Goal: Transaction & Acquisition: Purchase product/service

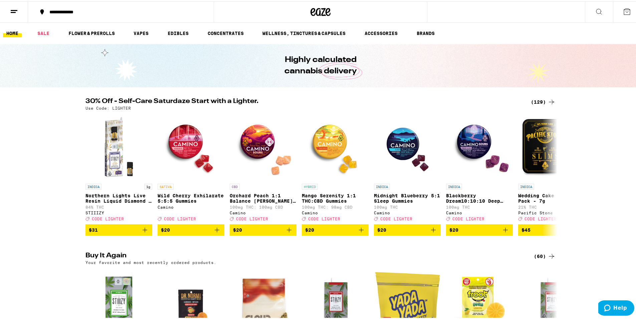
click at [531, 98] on div "(129)" at bounding box center [543, 101] width 25 height 8
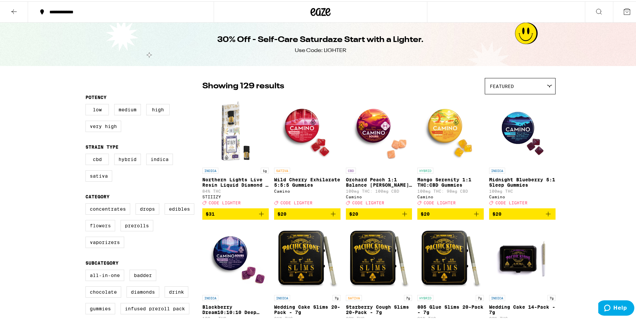
click at [100, 230] on label "Flowers" at bounding box center [100, 224] width 30 height 11
click at [87, 204] on input "Flowers" at bounding box center [87, 203] width 0 height 0
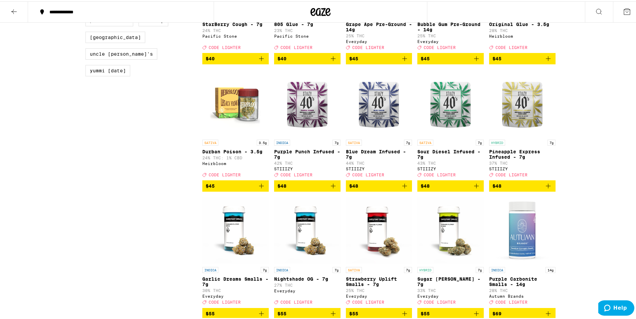
scroll to position [634, 0]
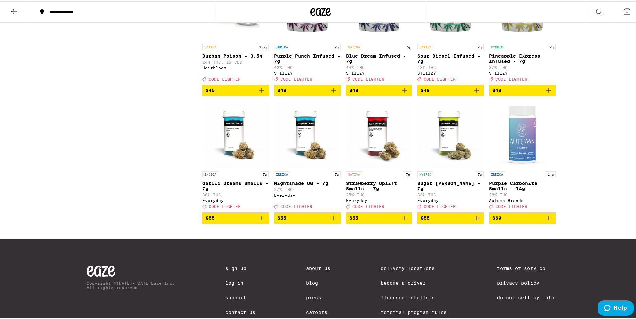
click at [546, 219] on icon "Add to bag" at bounding box center [548, 217] width 5 height 5
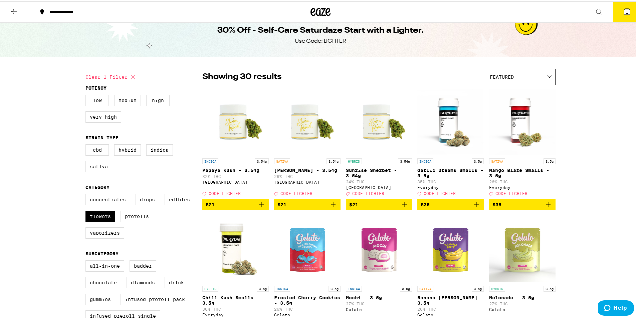
scroll to position [0, 0]
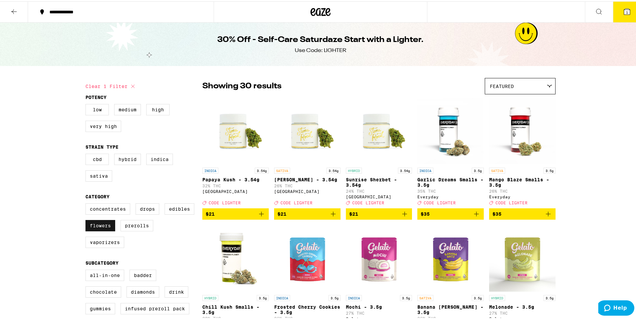
click at [100, 229] on label "Flowers" at bounding box center [100, 224] width 30 height 11
click at [87, 204] on input "Flowers" at bounding box center [87, 203] width 0 height 0
checkbox input "false"
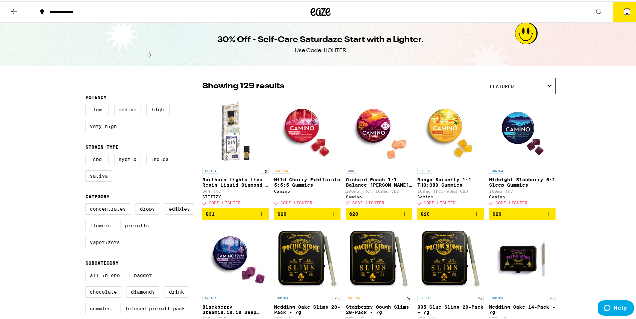
click at [110, 247] on label "Vaporizers" at bounding box center [104, 241] width 39 height 11
click at [87, 204] on input "Vaporizers" at bounding box center [87, 203] width 0 height 0
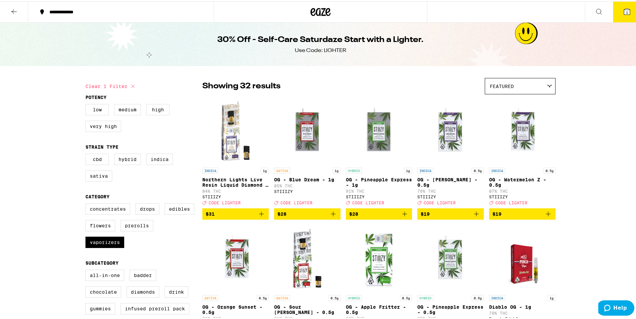
click at [401, 217] on icon "Add to bag" at bounding box center [404, 213] width 8 height 8
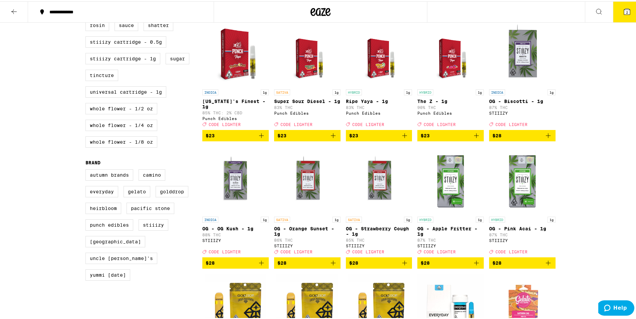
scroll to position [367, 0]
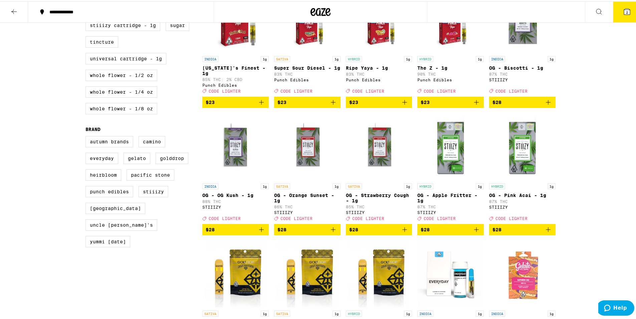
click at [330, 233] on icon "Add to bag" at bounding box center [333, 229] width 8 height 8
click at [545, 233] on icon "Add to bag" at bounding box center [548, 229] width 8 height 8
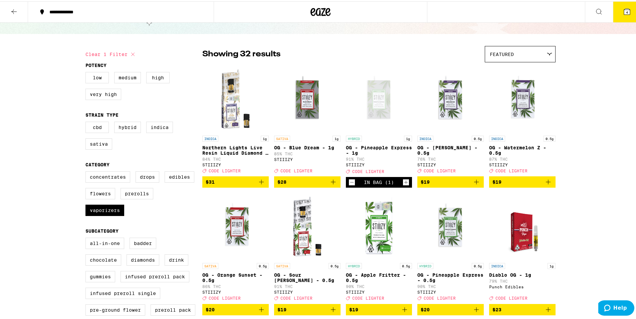
scroll to position [0, 0]
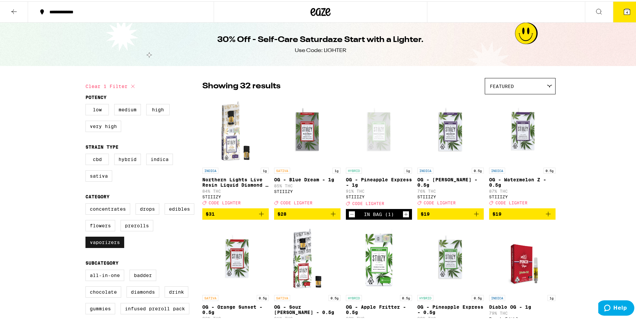
click at [105, 247] on label "Vaporizers" at bounding box center [104, 241] width 39 height 11
click at [87, 204] on input "Vaporizers" at bounding box center [87, 203] width 0 height 0
checkbox input "false"
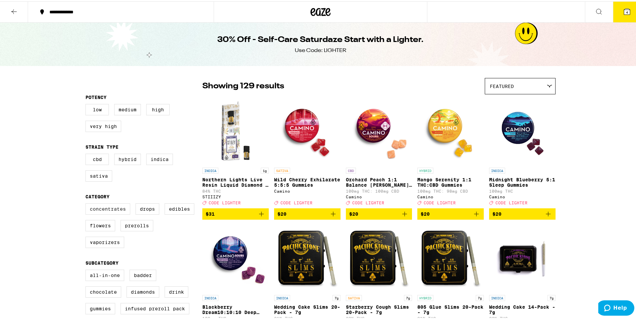
click at [107, 214] on label "Concentrates" at bounding box center [107, 207] width 45 height 11
click at [87, 204] on input "Concentrates" at bounding box center [87, 203] width 0 height 0
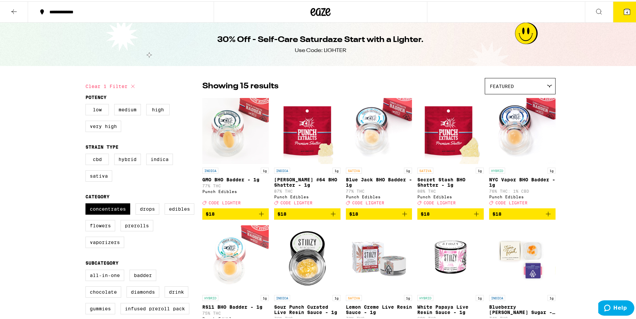
click at [259, 217] on icon "Add to bag" at bounding box center [261, 213] width 8 height 8
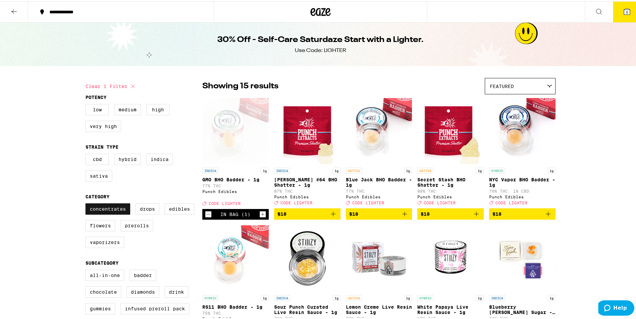
click at [103, 211] on label "Concentrates" at bounding box center [107, 207] width 45 height 11
click at [87, 204] on input "Concentrates" at bounding box center [87, 203] width 0 height 0
checkbox input "false"
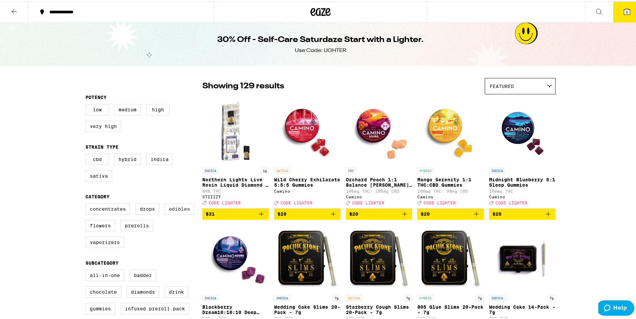
click at [168, 212] on label "Edibles" at bounding box center [180, 207] width 30 height 11
click at [87, 204] on input "Edibles" at bounding box center [87, 203] width 0 height 0
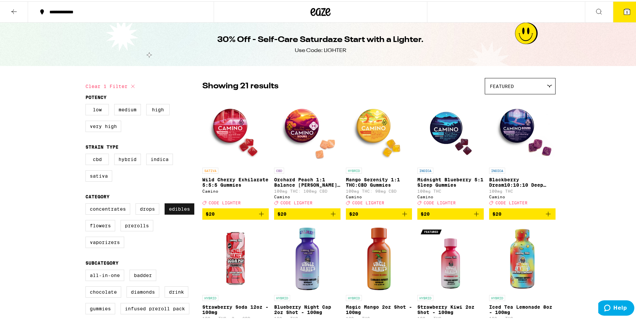
drag, startPoint x: 180, startPoint y: 212, endPoint x: 157, endPoint y: 212, distance: 23.4
click at [180, 212] on label "Edibles" at bounding box center [180, 207] width 30 height 11
click at [87, 204] on input "Edibles" at bounding box center [87, 203] width 0 height 0
checkbox input "false"
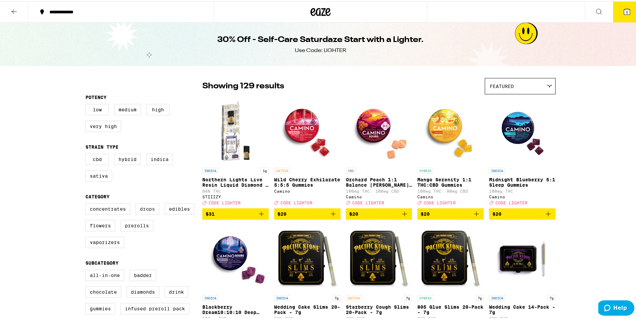
click at [155, 212] on label "Drops" at bounding box center [147, 207] width 24 height 11
click at [87, 204] on input "Drops" at bounding box center [87, 203] width 0 height 0
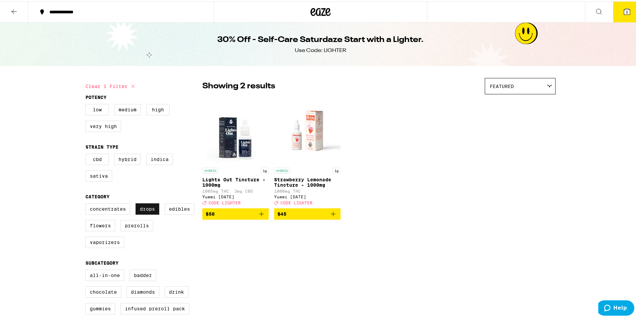
click at [155, 212] on label "Drops" at bounding box center [147, 207] width 24 height 11
click at [87, 204] on input "Drops" at bounding box center [87, 203] width 0 height 0
checkbox input "false"
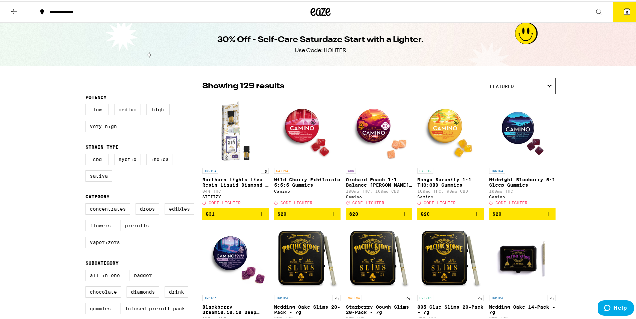
click at [168, 212] on label "Edibles" at bounding box center [180, 207] width 30 height 11
click at [87, 204] on input "Edibles" at bounding box center [87, 203] width 0 height 0
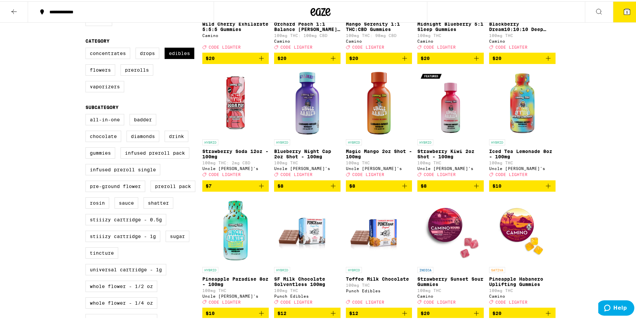
scroll to position [156, 0]
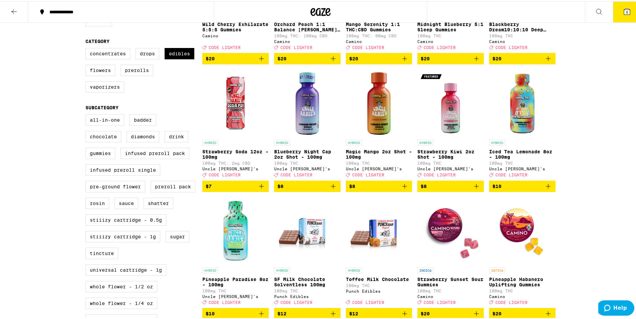
click at [404, 189] on icon "Add to bag" at bounding box center [404, 185] width 8 height 8
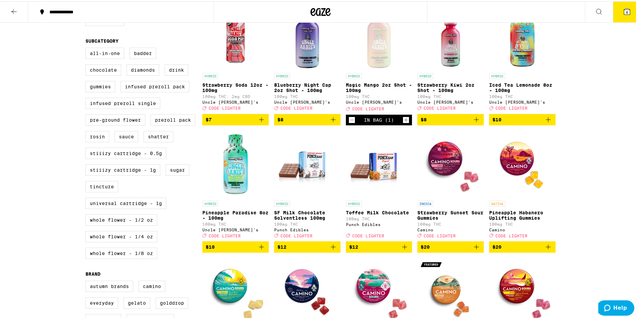
scroll to position [189, 0]
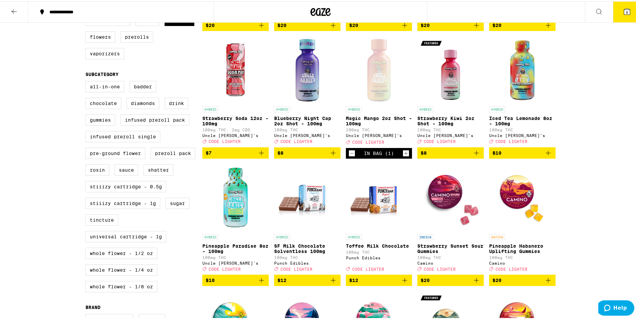
click at [476, 156] on icon "Add to bag" at bounding box center [476, 152] width 8 height 8
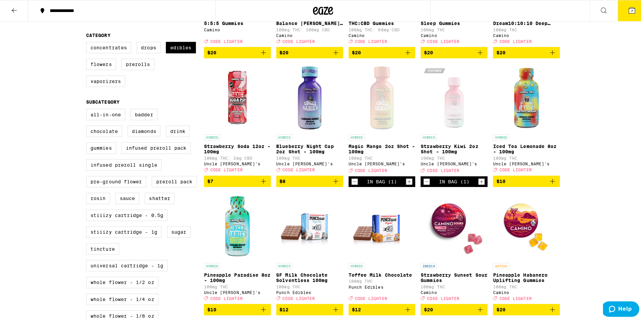
scroll to position [55, 0]
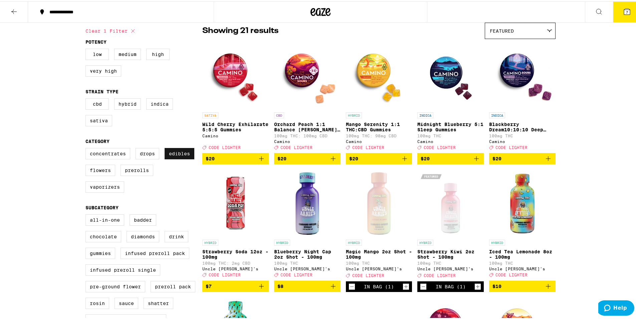
click at [178, 157] on label "Edibles" at bounding box center [180, 152] width 30 height 11
click at [87, 148] on input "Edibles" at bounding box center [87, 148] width 0 height 0
checkbox input "false"
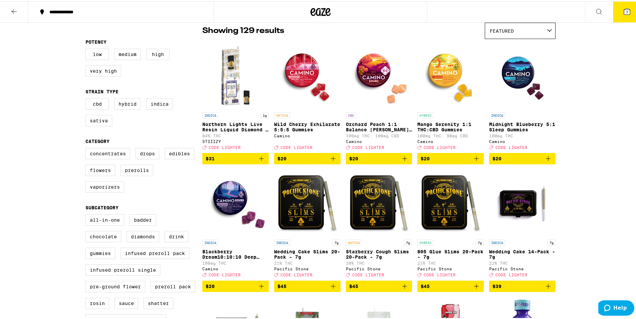
click at [623, 12] on icon at bounding box center [627, 10] width 8 height 8
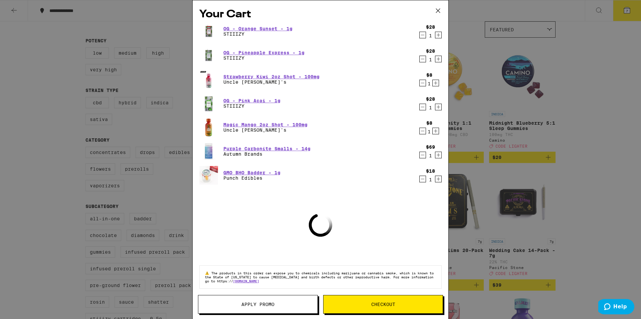
click at [266, 305] on span "Apply Promo" at bounding box center [257, 304] width 33 height 5
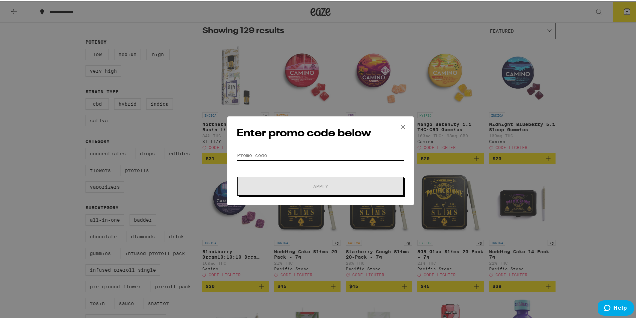
click at [311, 157] on input "Promo Code" at bounding box center [321, 154] width 168 height 10
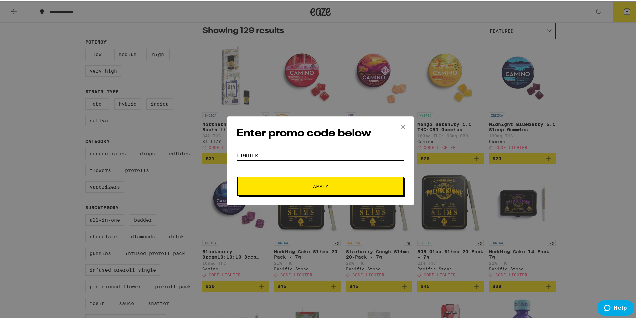
type input "lighter"
click at [237, 176] on button "Apply" at bounding box center [320, 185] width 166 height 19
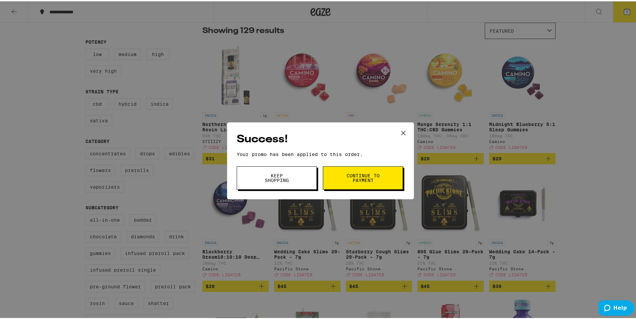
click at [295, 179] on button "Keep Shopping" at bounding box center [277, 176] width 80 height 23
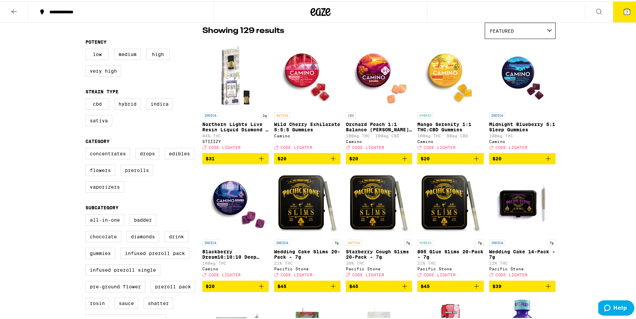
click at [624, 8] on icon at bounding box center [627, 10] width 6 height 6
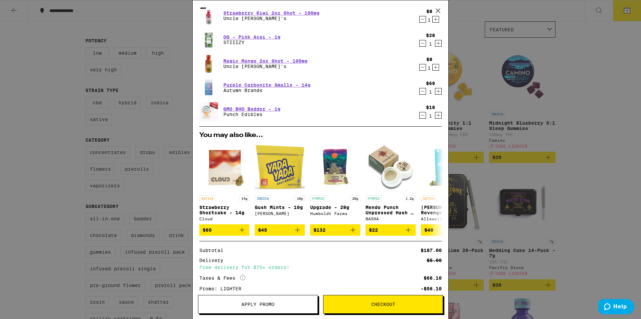
scroll to position [112, 0]
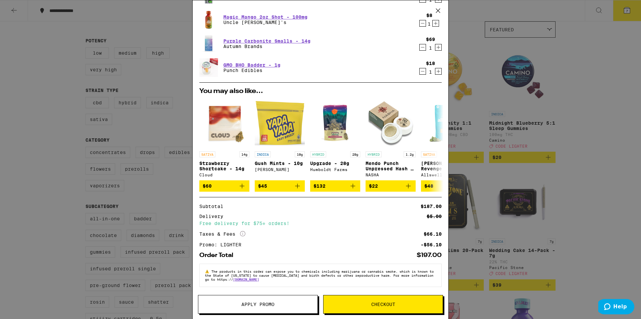
click at [420, 68] on icon "Decrement" at bounding box center [423, 71] width 6 height 8
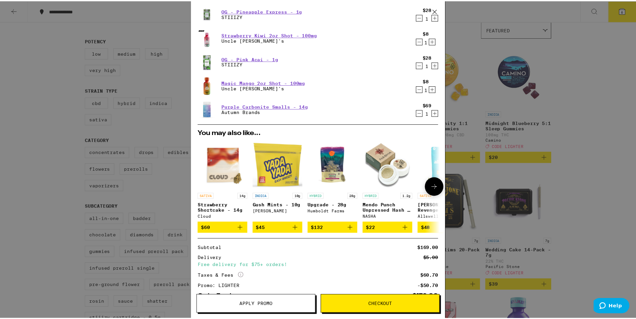
scroll to position [0, 0]
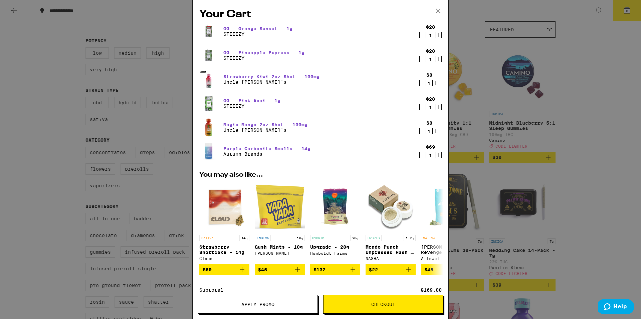
click at [0, 177] on div "Your Cart OG - Orange Sunset - 1g STIIIZY $28 1 OG - Pineapple Express - 1g STI…" at bounding box center [320, 159] width 641 height 319
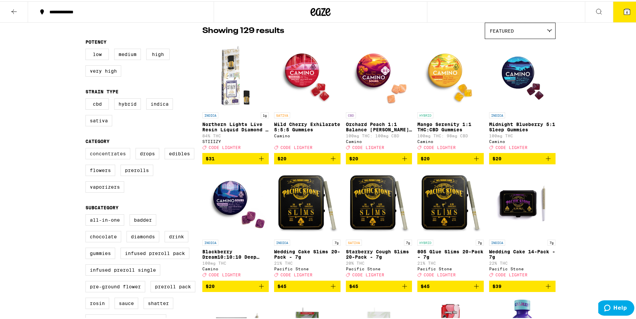
click at [94, 157] on label "Concentrates" at bounding box center [107, 152] width 45 height 11
click at [87, 148] on input "Concentrates" at bounding box center [87, 148] width 0 height 0
checkbox input "true"
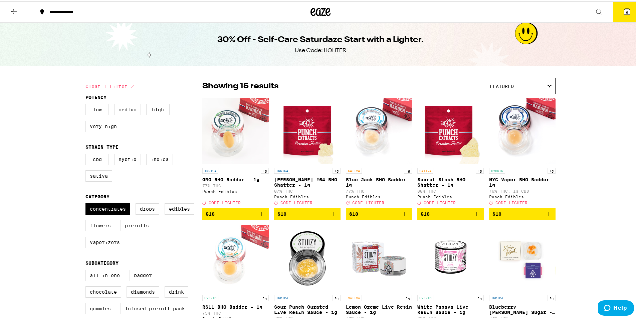
click at [259, 217] on icon "Add to bag" at bounding box center [261, 213] width 8 height 8
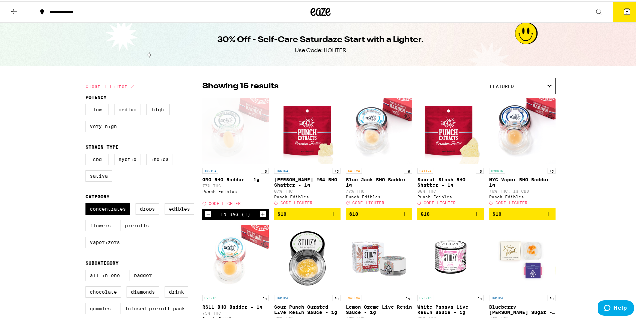
click at [613, 10] on button "7" at bounding box center [627, 10] width 28 height 21
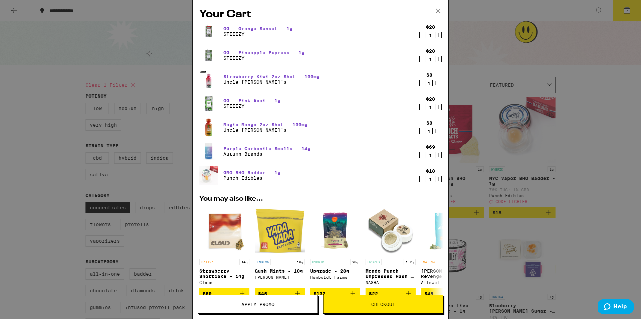
click at [421, 83] on button "Decrement" at bounding box center [422, 83] width 7 height 7
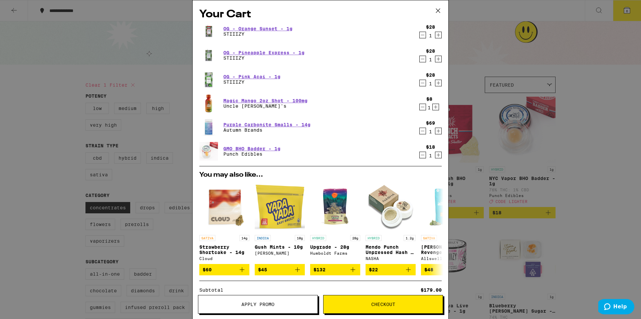
click at [295, 163] on div "OG - Orange Sunset - 1g STIIIZY $28 1 OG - Pineapple Express - 1g STIIIZY $28 1…" at bounding box center [320, 94] width 242 height 144
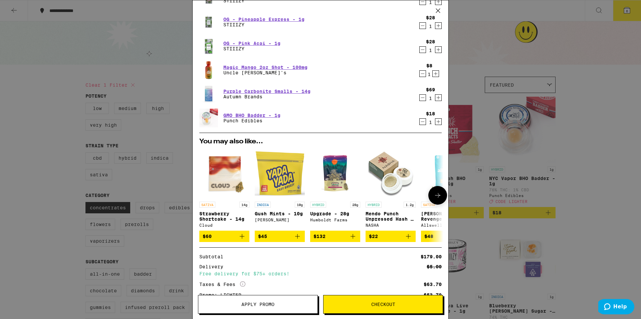
scroll to position [88, 0]
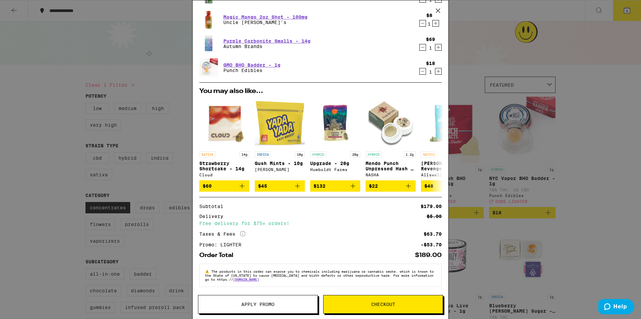
click at [417, 69] on div "$18 1" at bounding box center [429, 68] width 25 height 14
click at [420, 68] on icon "Decrement" at bounding box center [423, 71] width 6 height 8
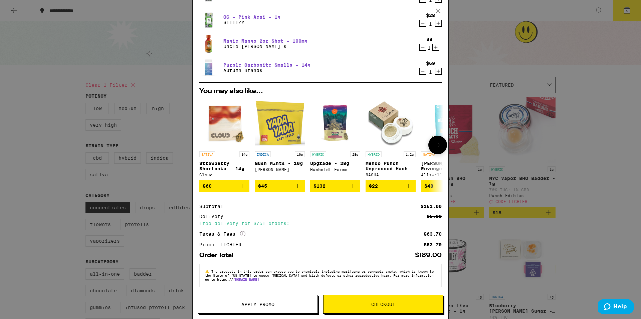
scroll to position [64, 0]
click at [21, 163] on div "Your Cart OG - Orange Sunset - 1g STIIIZY $28 1 OG - Pineapple Express - 1g STI…" at bounding box center [320, 159] width 641 height 319
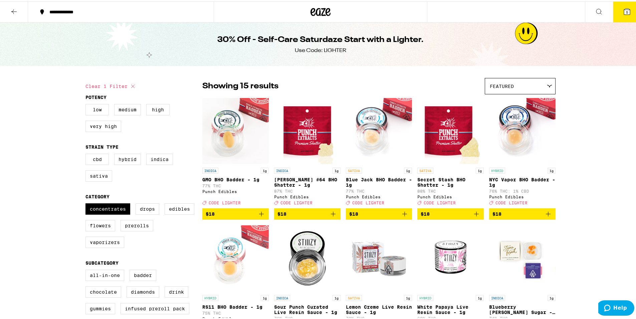
click at [261, 216] on icon "Add to bag" at bounding box center [261, 213] width 8 height 8
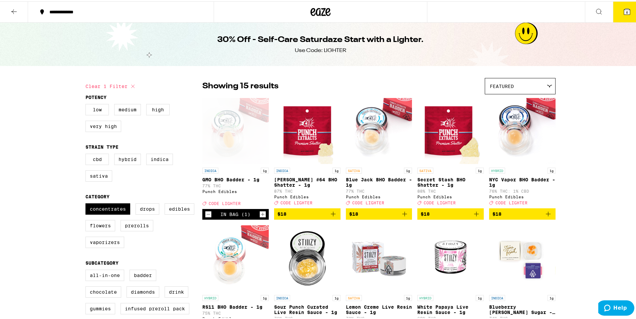
click at [626, 12] on button "6" at bounding box center [627, 10] width 28 height 21
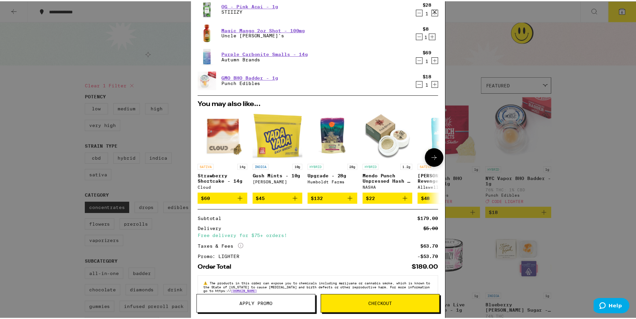
scroll to position [88, 0]
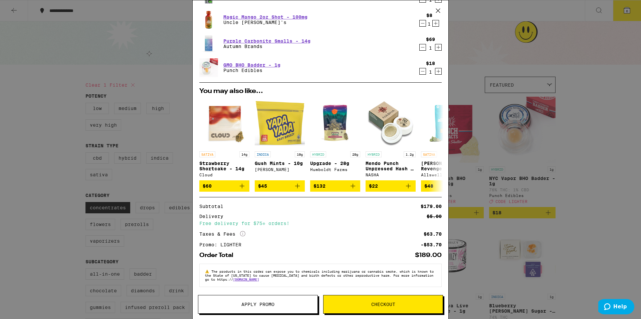
click at [349, 298] on button "Checkout" at bounding box center [383, 304] width 120 height 19
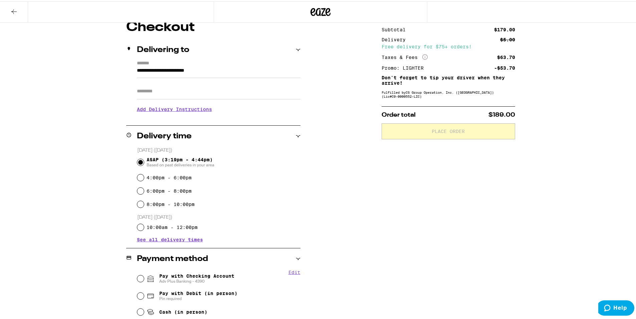
scroll to position [133, 0]
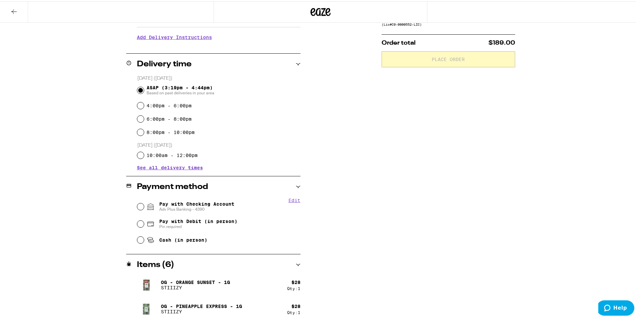
click at [207, 208] on span "Adv Plus Banking - 4390" at bounding box center [196, 208] width 75 height 5
click at [144, 208] on input "Pay with Checking Account Adv Plus Banking - 4390" at bounding box center [140, 205] width 7 height 7
radio input "true"
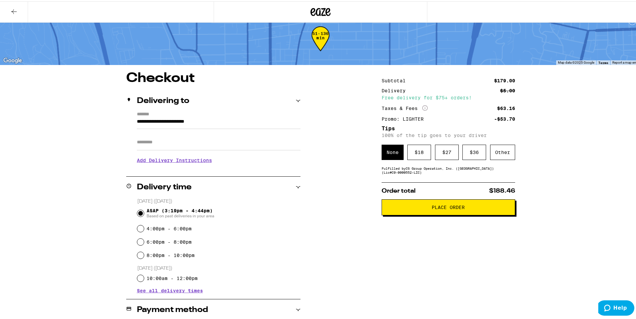
scroll to position [0, 0]
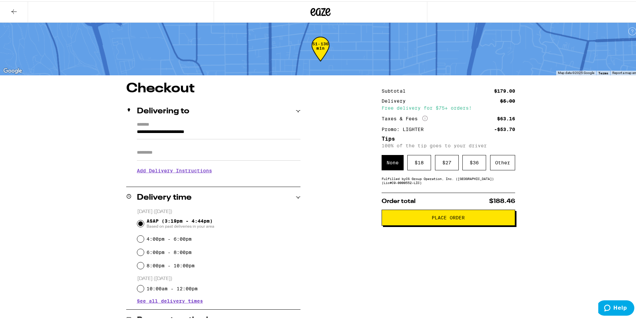
click at [436, 223] on button "Place Order" at bounding box center [447, 217] width 133 height 16
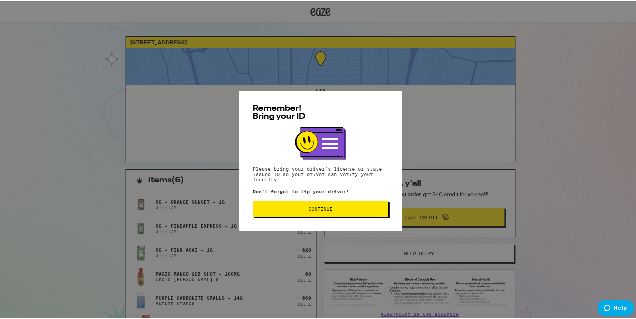
click at [308, 208] on span "Continue" at bounding box center [320, 208] width 24 height 5
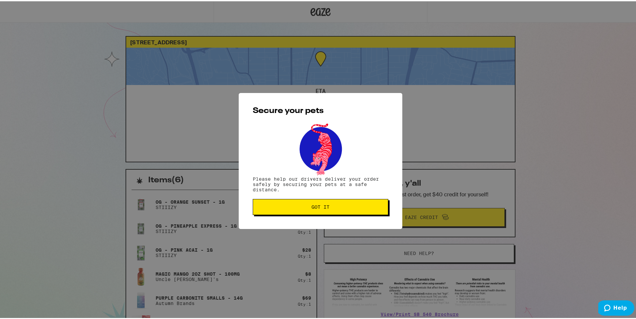
click at [306, 208] on span "Got it" at bounding box center [320, 206] width 124 height 5
